Goal: Information Seeking & Learning: Find specific fact

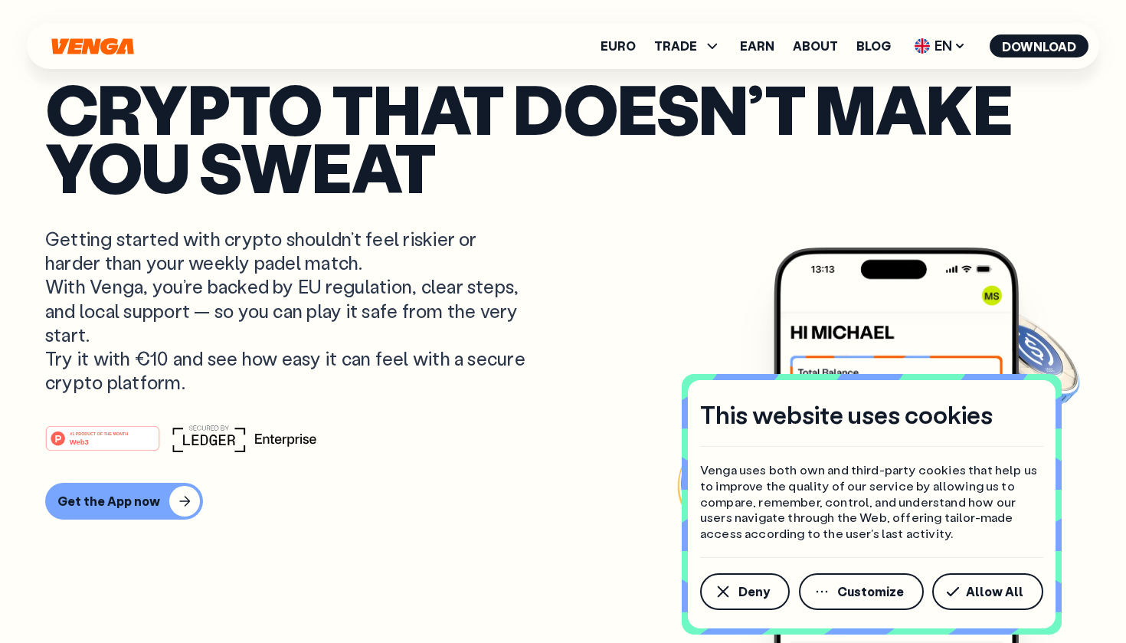
scroll to position [106, 0]
click at [482, 275] on p "Getting started with crypto shouldn’t feel riskier or harder than your weekly p…" at bounding box center [287, 310] width 484 height 167
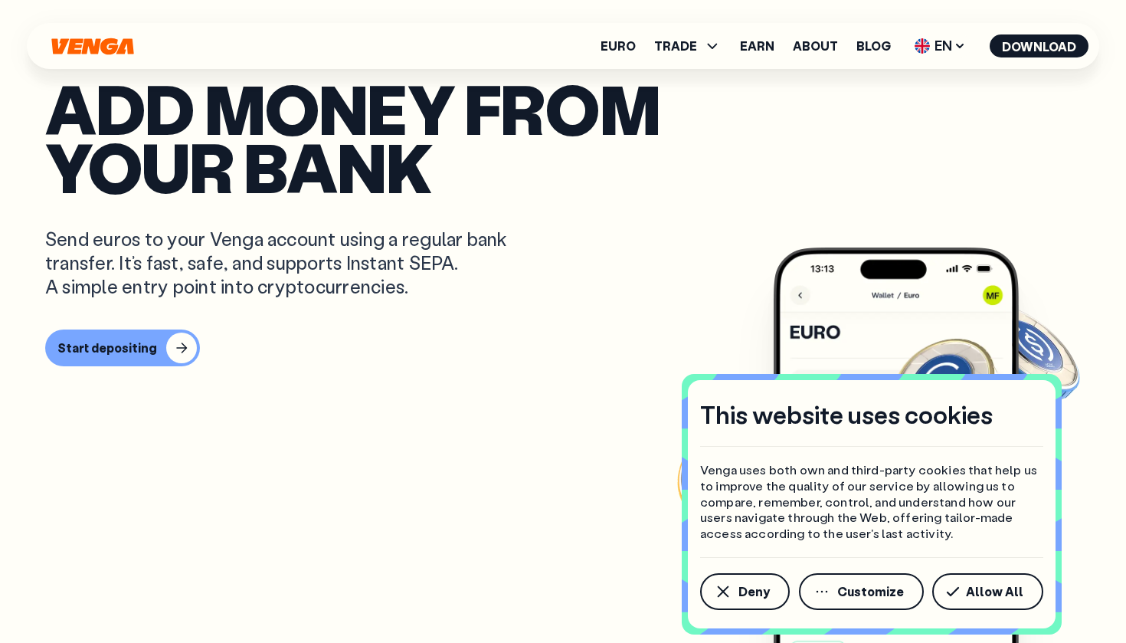
scroll to position [320, 0]
click at [972, 587] on span "Allow All" at bounding box center [994, 591] width 57 height 12
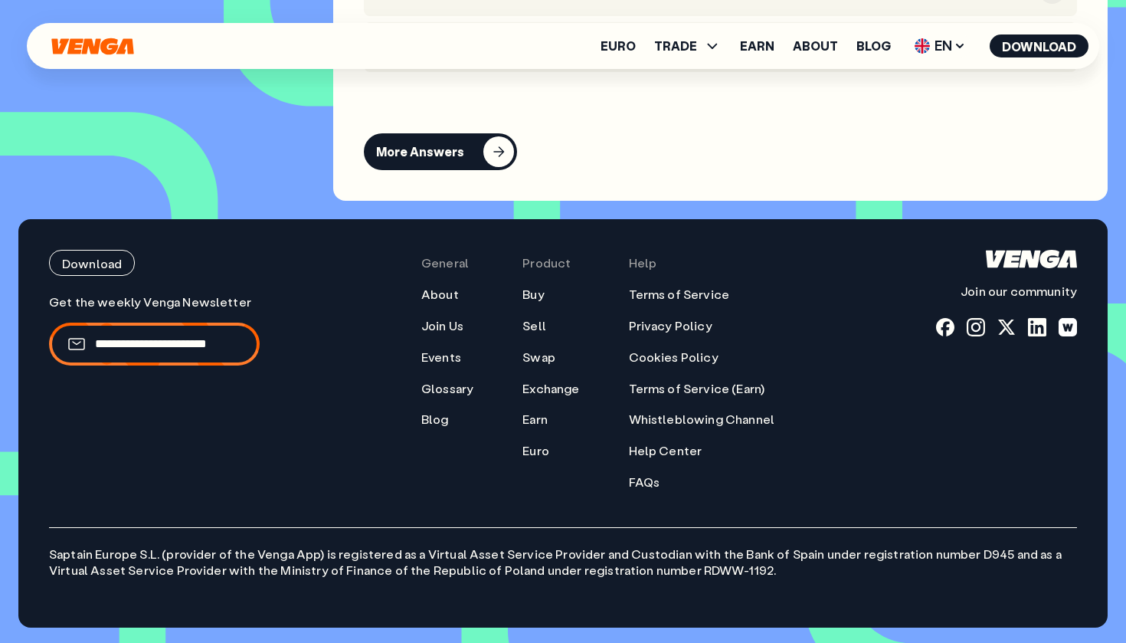
scroll to position [6681, 0]
drag, startPoint x: 51, startPoint y: 556, endPoint x: 156, endPoint y: 557, distance: 105.7
click at [157, 557] on p "Saptain Europe S.L. (provider of the Venga App) is registered as a Virtual Asse…" at bounding box center [563, 552] width 1028 height 51
copy p "Saptain Europe S.L."
click at [336, 396] on div "Download Join our community General About Join Us Events Glossary Blog Product …" at bounding box center [563, 370] width 1028 height 240
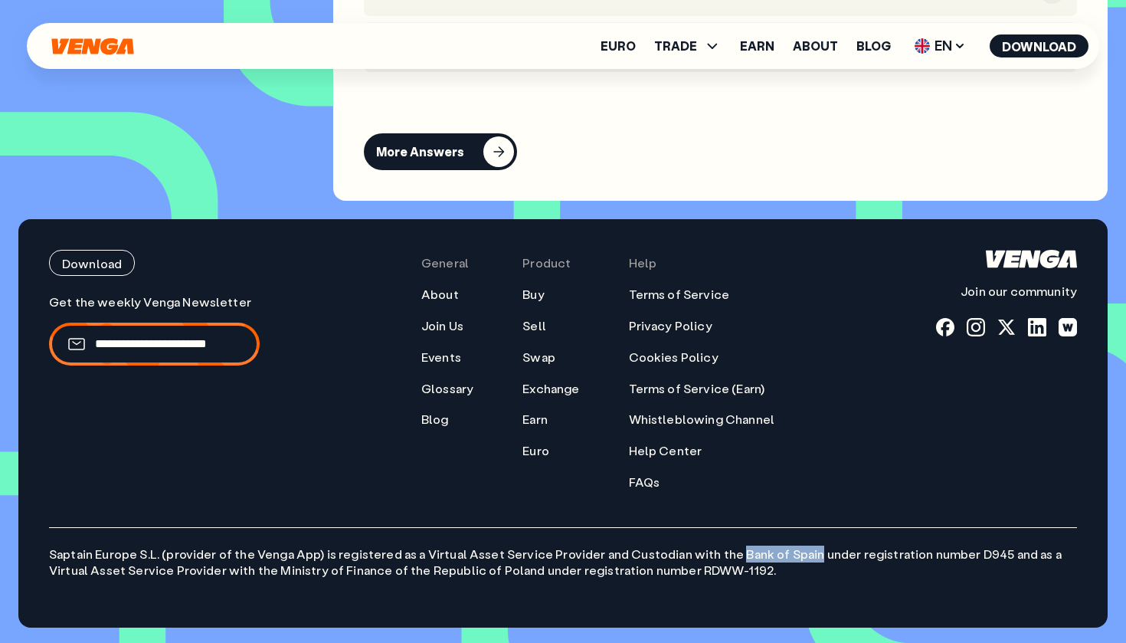
drag, startPoint x: 722, startPoint y: 554, endPoint x: 799, endPoint y: 555, distance: 76.6
click at [799, 555] on p "Saptain Europe S.L. (provider of the Venga App) is registered as a Virtual Asse…" at bounding box center [563, 552] width 1028 height 51
copy p "Bank of Spain"
click at [1036, 335] on div at bounding box center [1037, 327] width 18 height 18
click at [660, 296] on link "Terms of Service" at bounding box center [679, 294] width 101 height 16
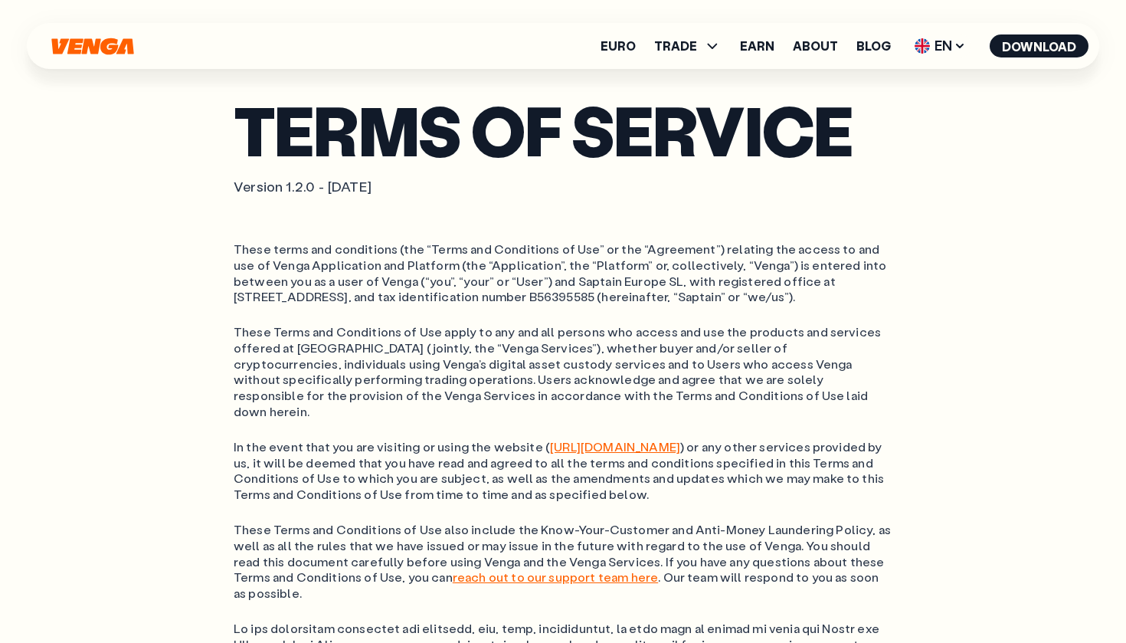
scroll to position [61, 0]
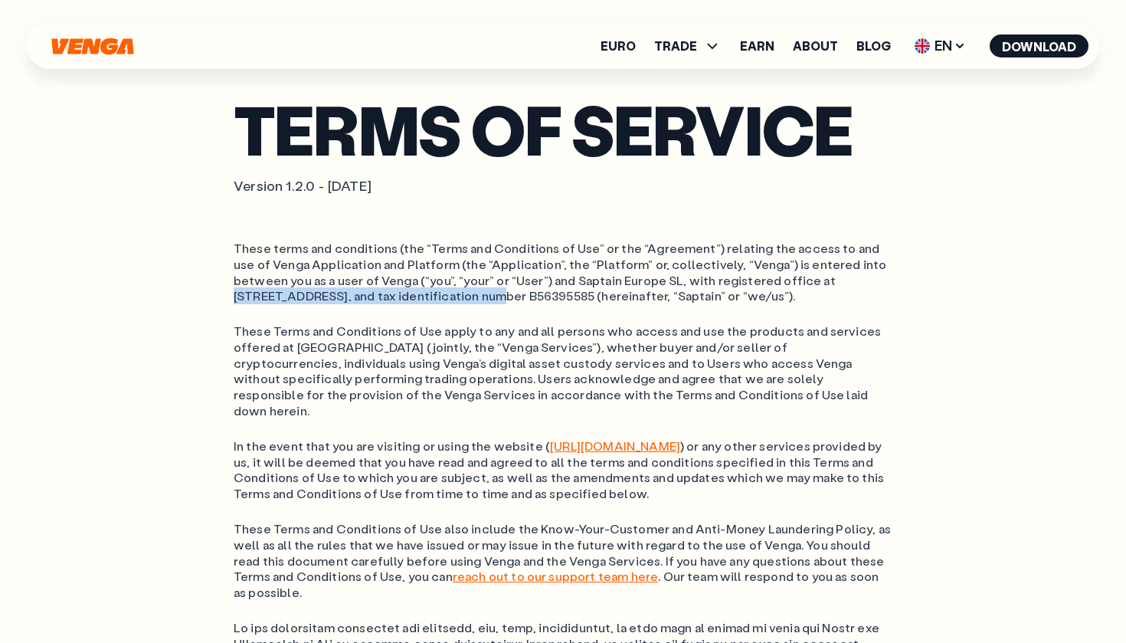
drag, startPoint x: 764, startPoint y: 276, endPoint x: 358, endPoint y: 294, distance: 405.5
click at [358, 294] on ol "These terms and conditions (the “Terms and Conditions of Use” or the “Agreement…" at bounding box center [563, 272] width 659 height 64
copy ol "[STREET_ADDRESS]"
drag, startPoint x: 539, startPoint y: 294, endPoint x: 600, endPoint y: 292, distance: 60.5
click at [600, 292] on ol "These terms and conditions (the “Terms and Conditions of Use” or the “Agreement…" at bounding box center [563, 272] width 659 height 64
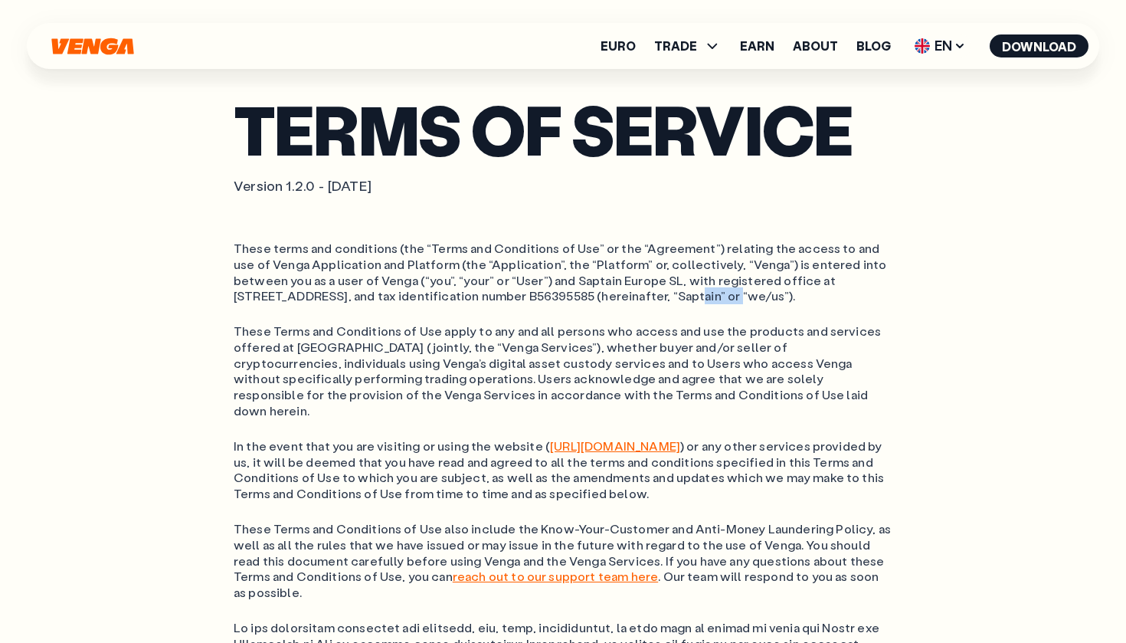
click at [554, 296] on ol "These terms and conditions (the “Terms and Conditions of Use” or the “Agreement…" at bounding box center [563, 272] width 659 height 64
drag, startPoint x: 531, startPoint y: 294, endPoint x: 599, endPoint y: 293, distance: 68.2
click at [600, 293] on ol "These terms and conditions (the “Terms and Conditions of Use” or the “Agreement…" at bounding box center [563, 272] width 659 height 64
copy ol "B56395585"
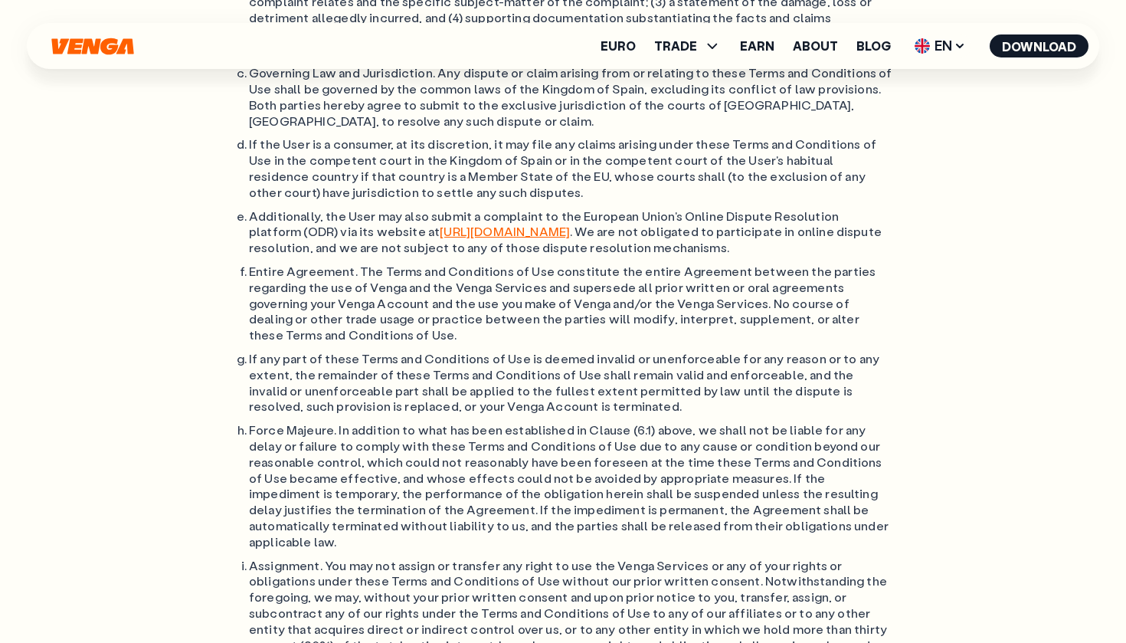
scroll to position [12655, 0]
